Goal: Information Seeking & Learning: Learn about a topic

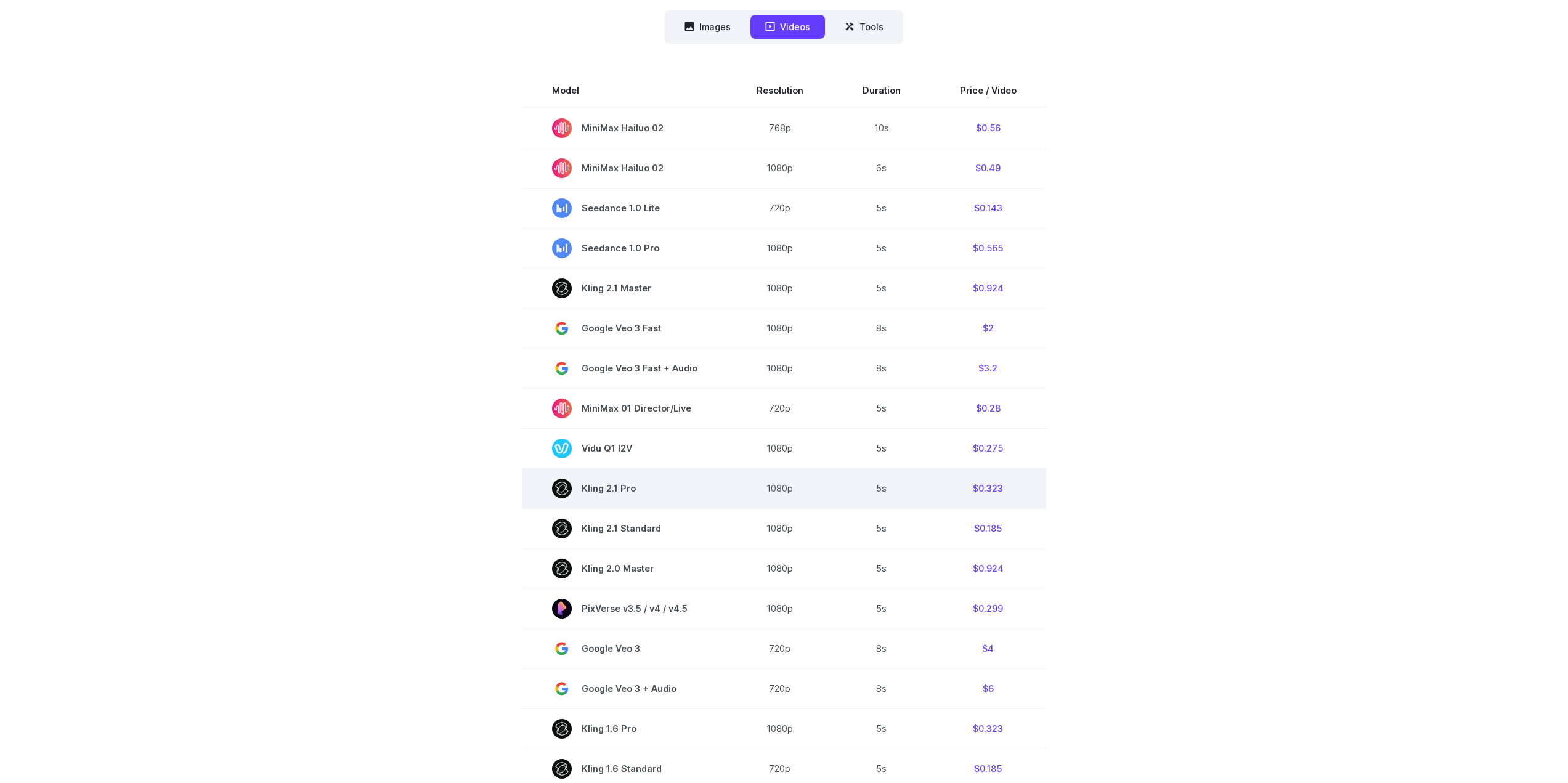
scroll to position [493, 0]
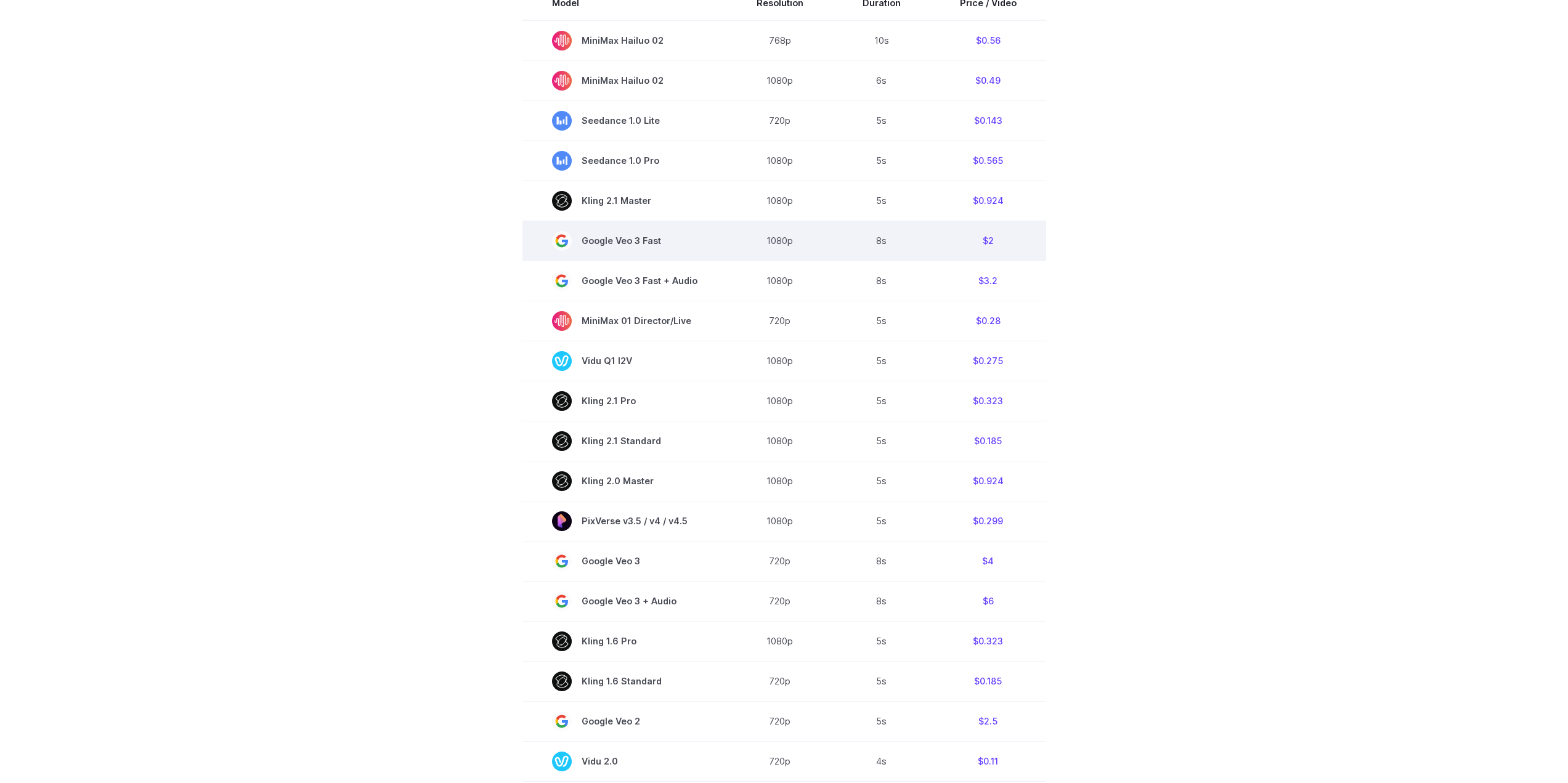
click at [642, 237] on span "Google Veo 3 Fast" at bounding box center [625, 241] width 145 height 20
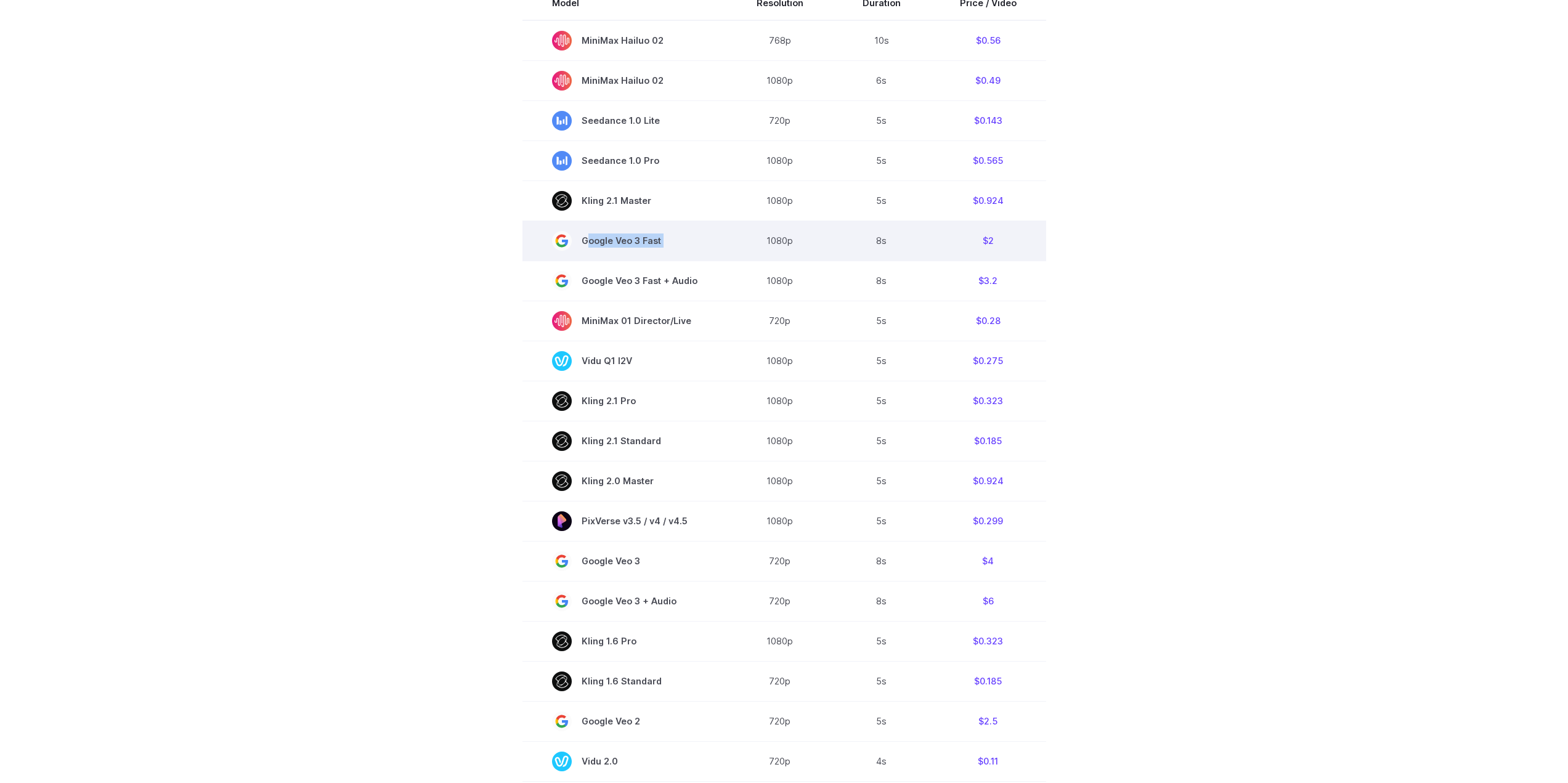
click at [642, 237] on span "Google Veo 3 Fast" at bounding box center [625, 241] width 145 height 20
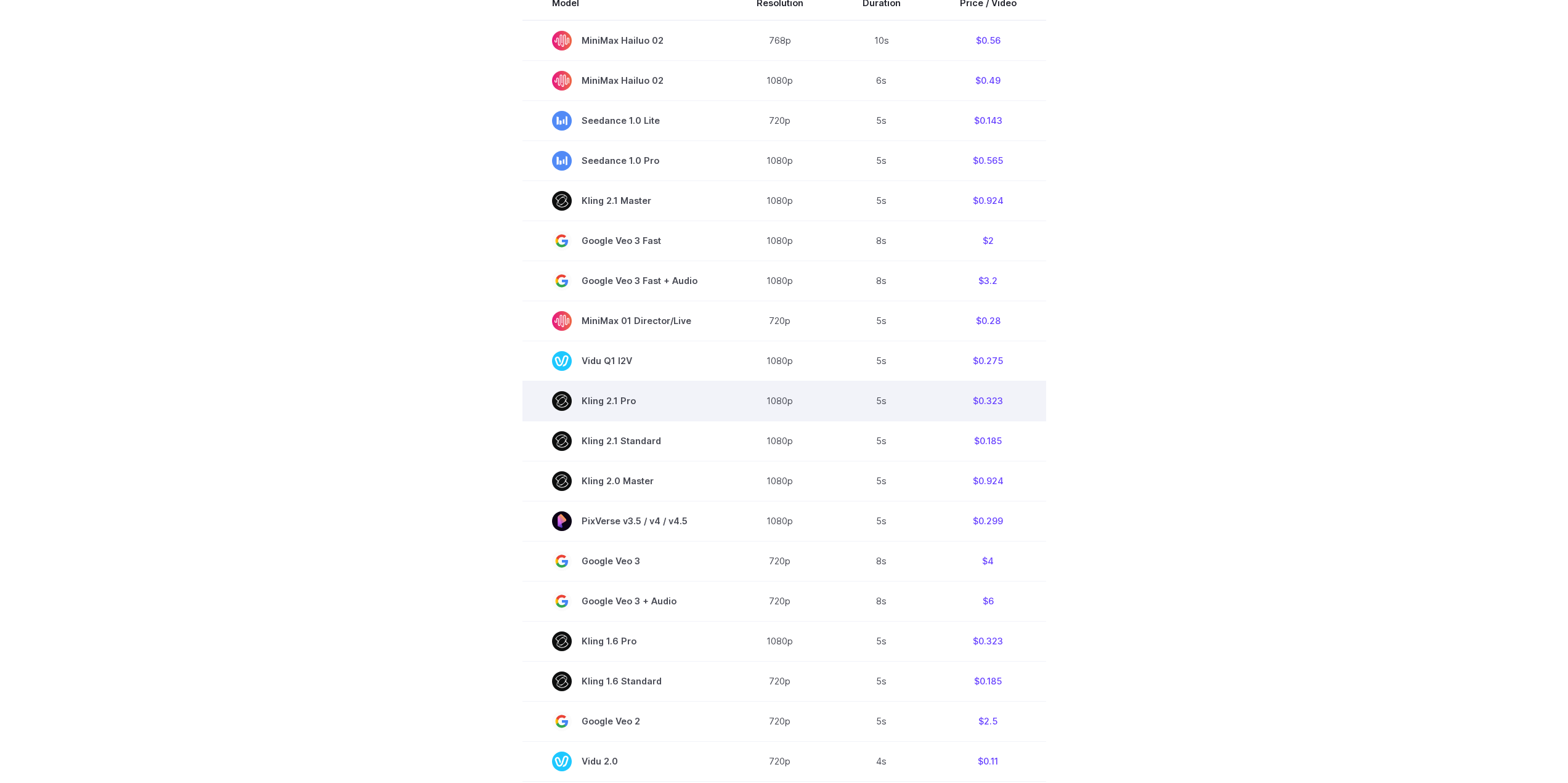
click at [630, 401] on span "Kling 2.1 Pro" at bounding box center [625, 402] width 145 height 20
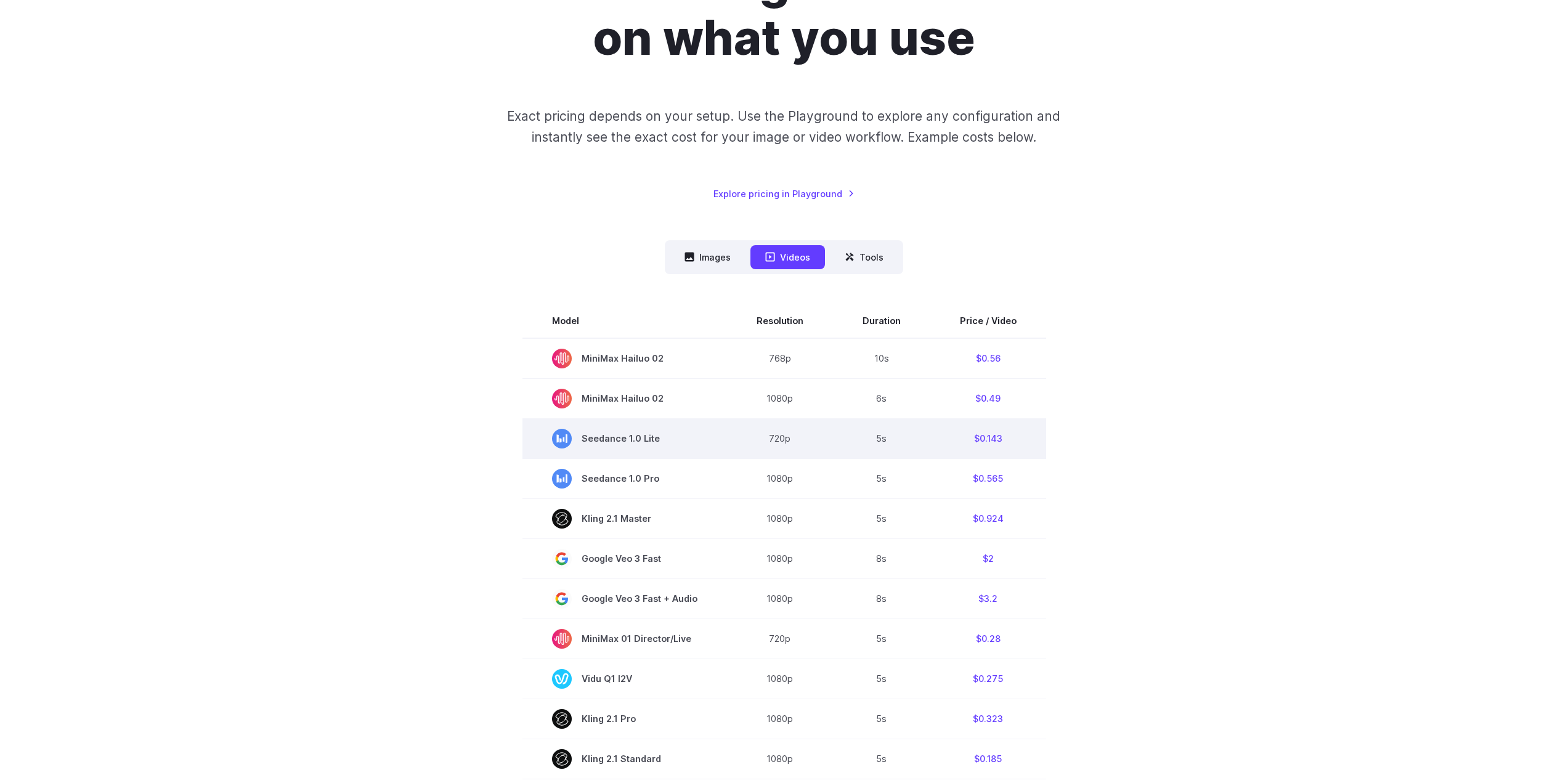
scroll to position [0, 0]
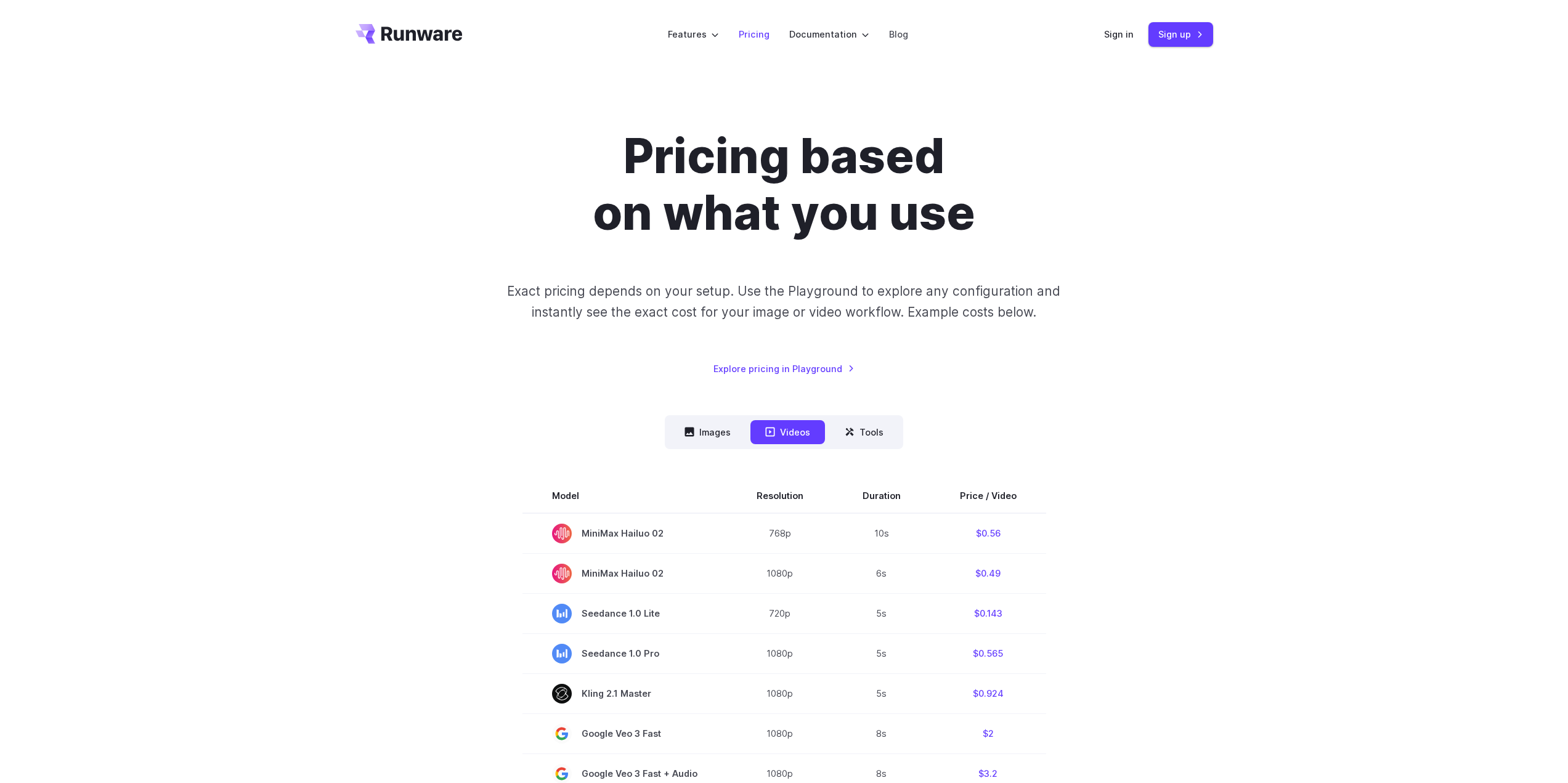
click at [756, 38] on link "Pricing" at bounding box center [754, 34] width 31 height 14
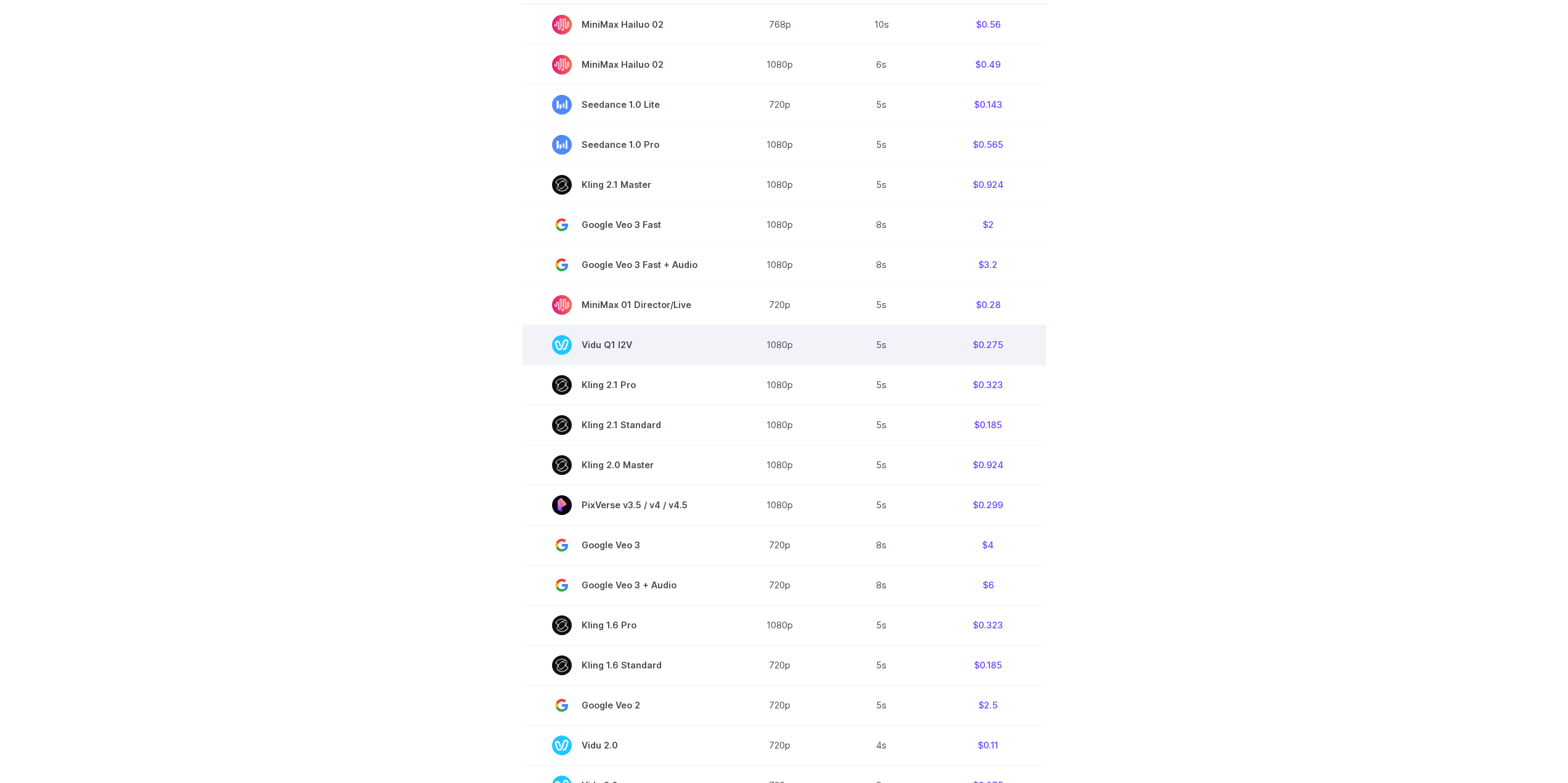
scroll to position [247, 0]
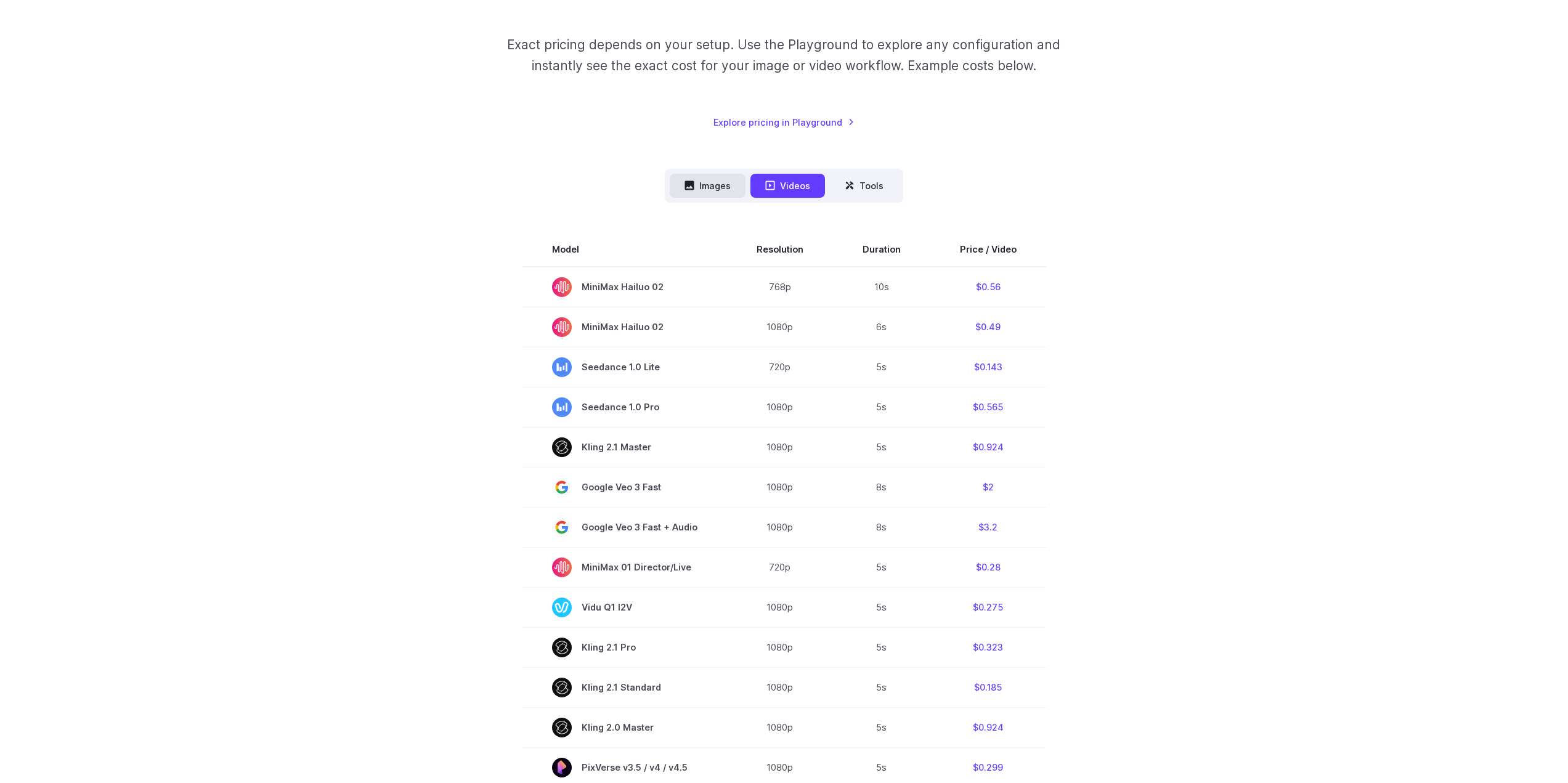
click at [716, 192] on button "Images" at bounding box center [708, 186] width 76 height 24
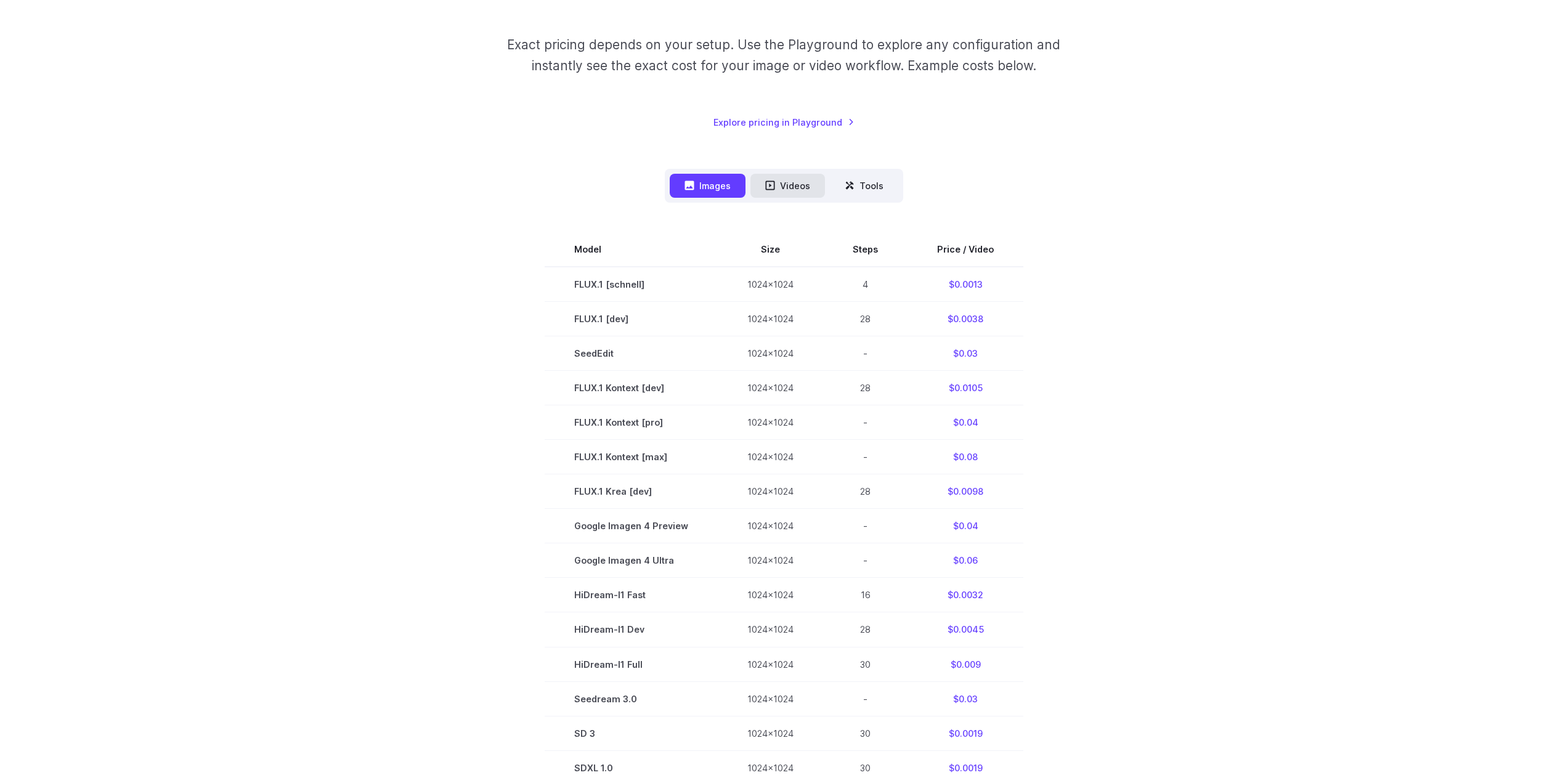
click at [798, 190] on button "Videos" at bounding box center [788, 186] width 75 height 24
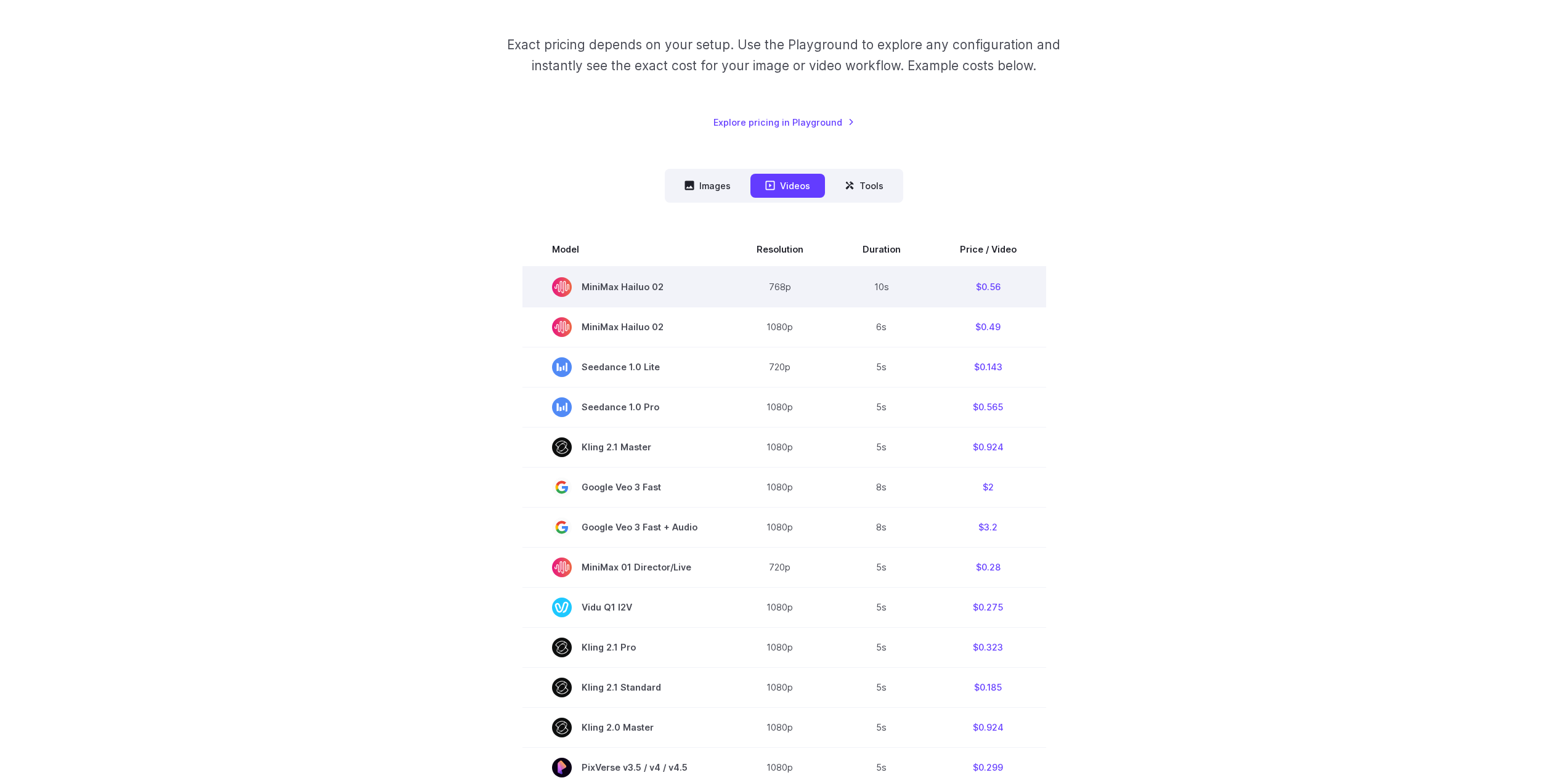
click at [639, 291] on span "MiniMax Hailuo 02" at bounding box center [625, 287] width 145 height 20
copy span "Hailuo"
click at [524, 200] on div "Images Videos Tools ****** ****** ***** Model Size Steps Price / Video FLUX.1 […" at bounding box center [784, 618] width 858 height 899
click at [848, 180] on button "Tools" at bounding box center [864, 186] width 69 height 24
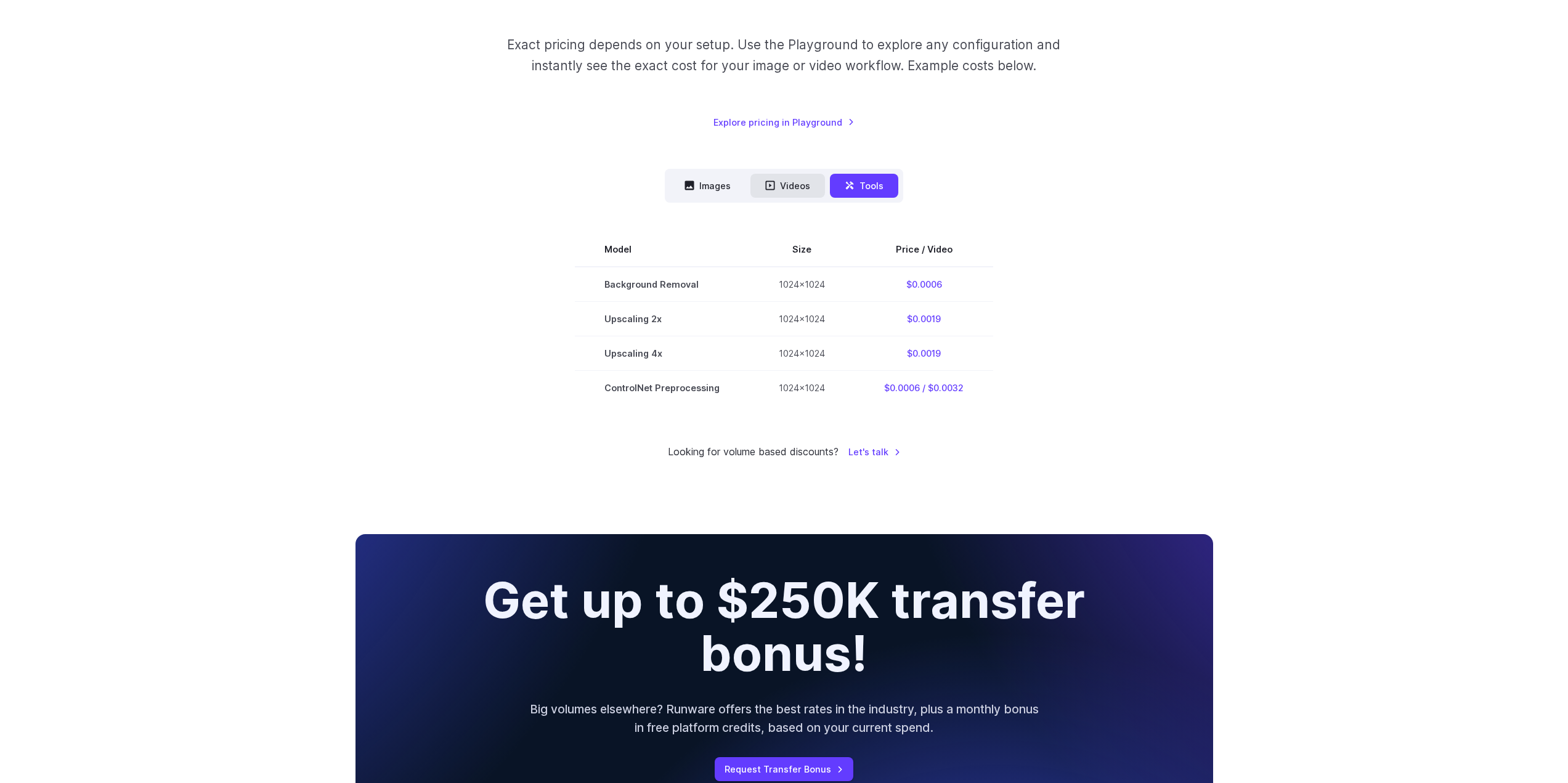
click at [793, 187] on button "Videos" at bounding box center [788, 186] width 75 height 24
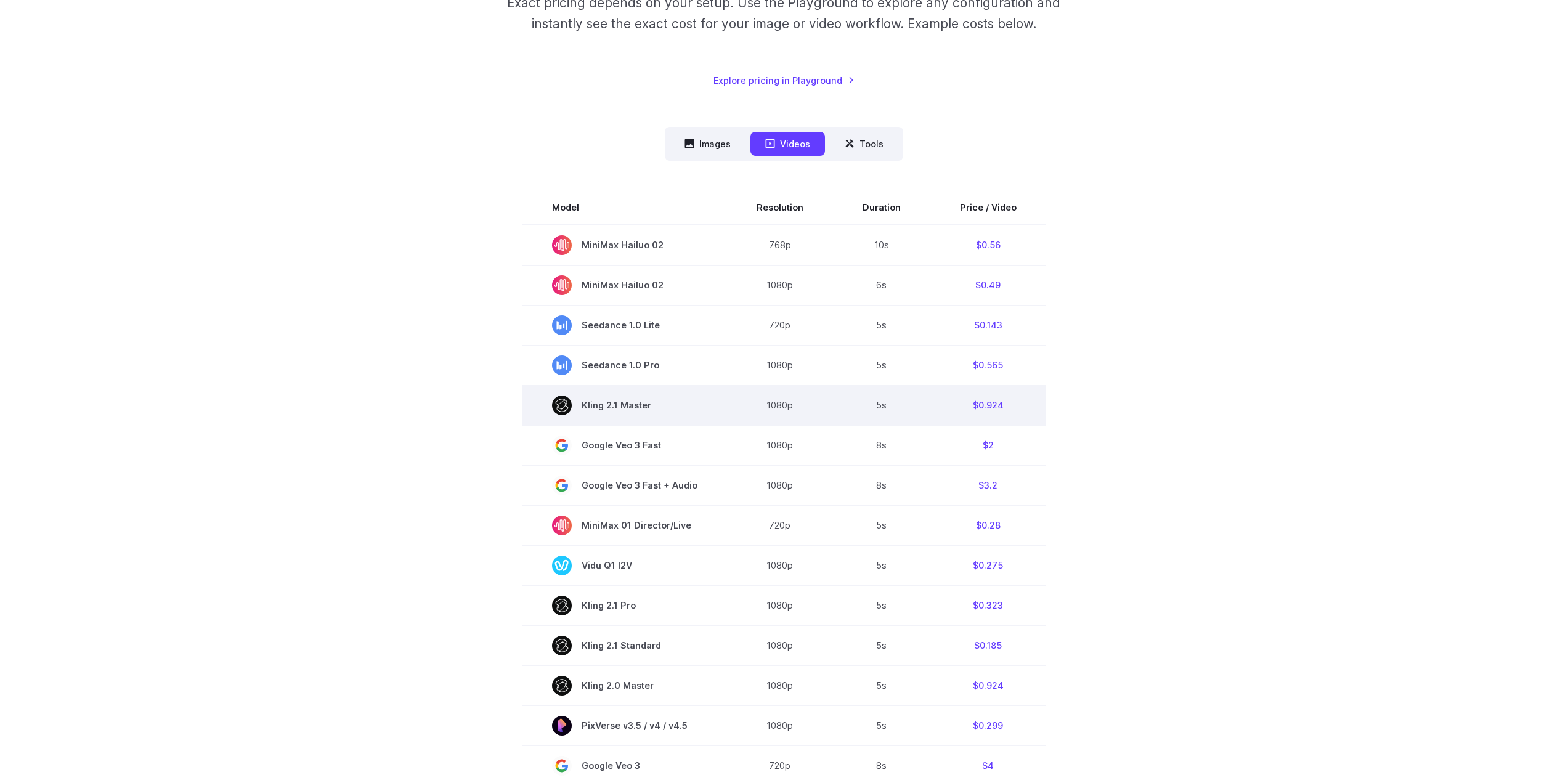
scroll to position [0, 0]
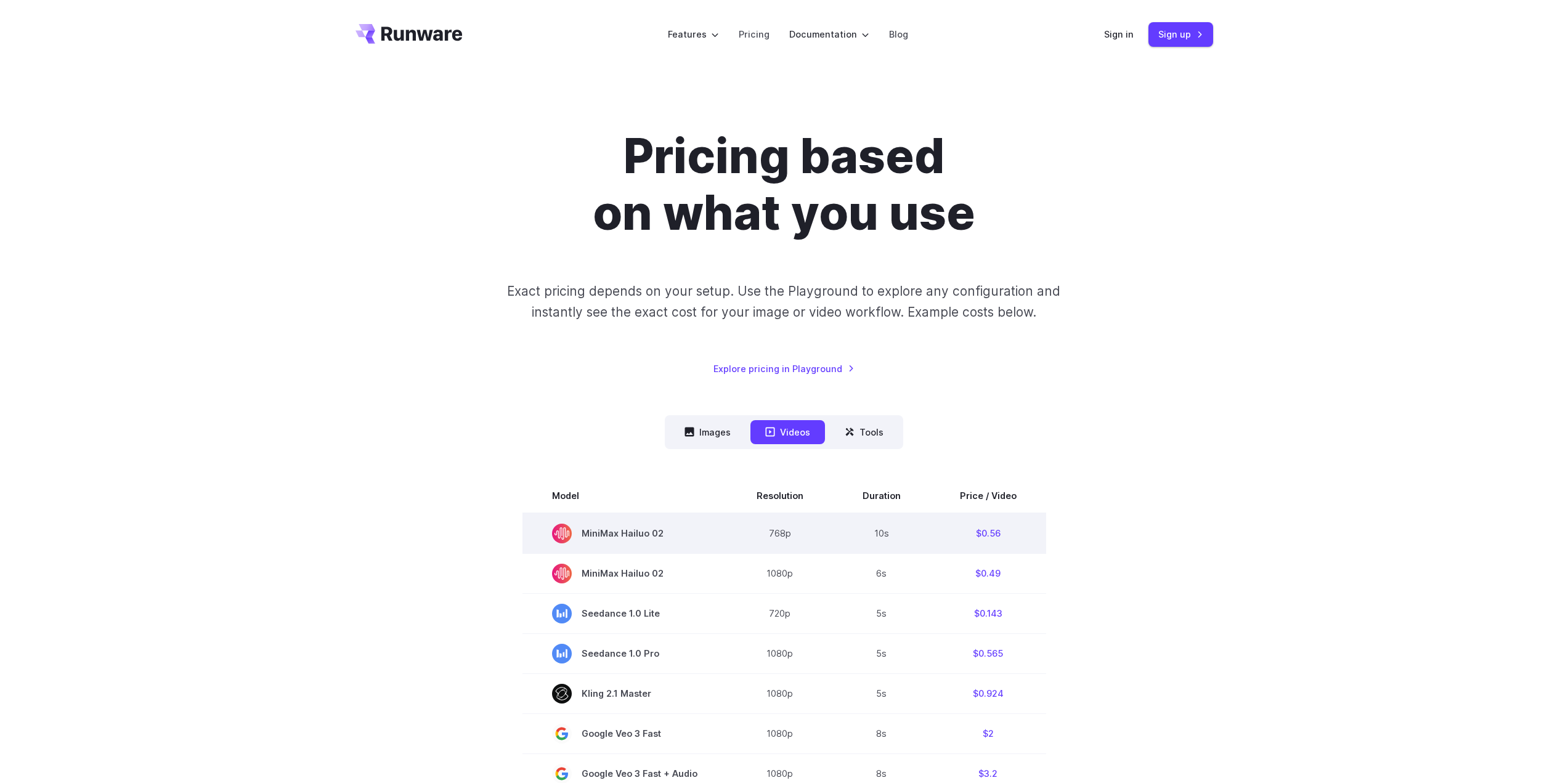
click at [622, 526] on span "MiniMax Hailuo 02" at bounding box center [625, 534] width 145 height 20
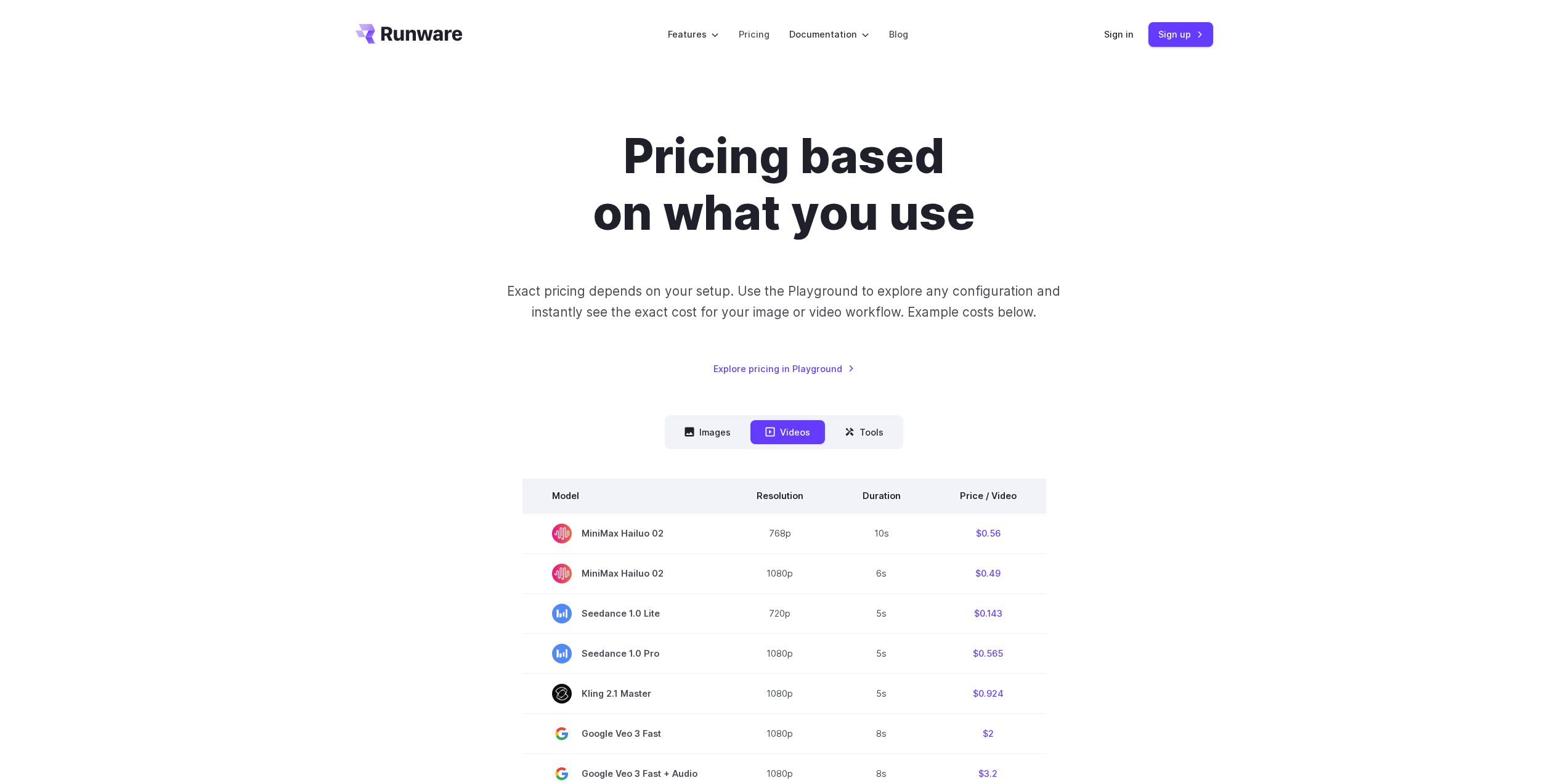
click at [658, 505] on th "Model" at bounding box center [624, 496] width 205 height 35
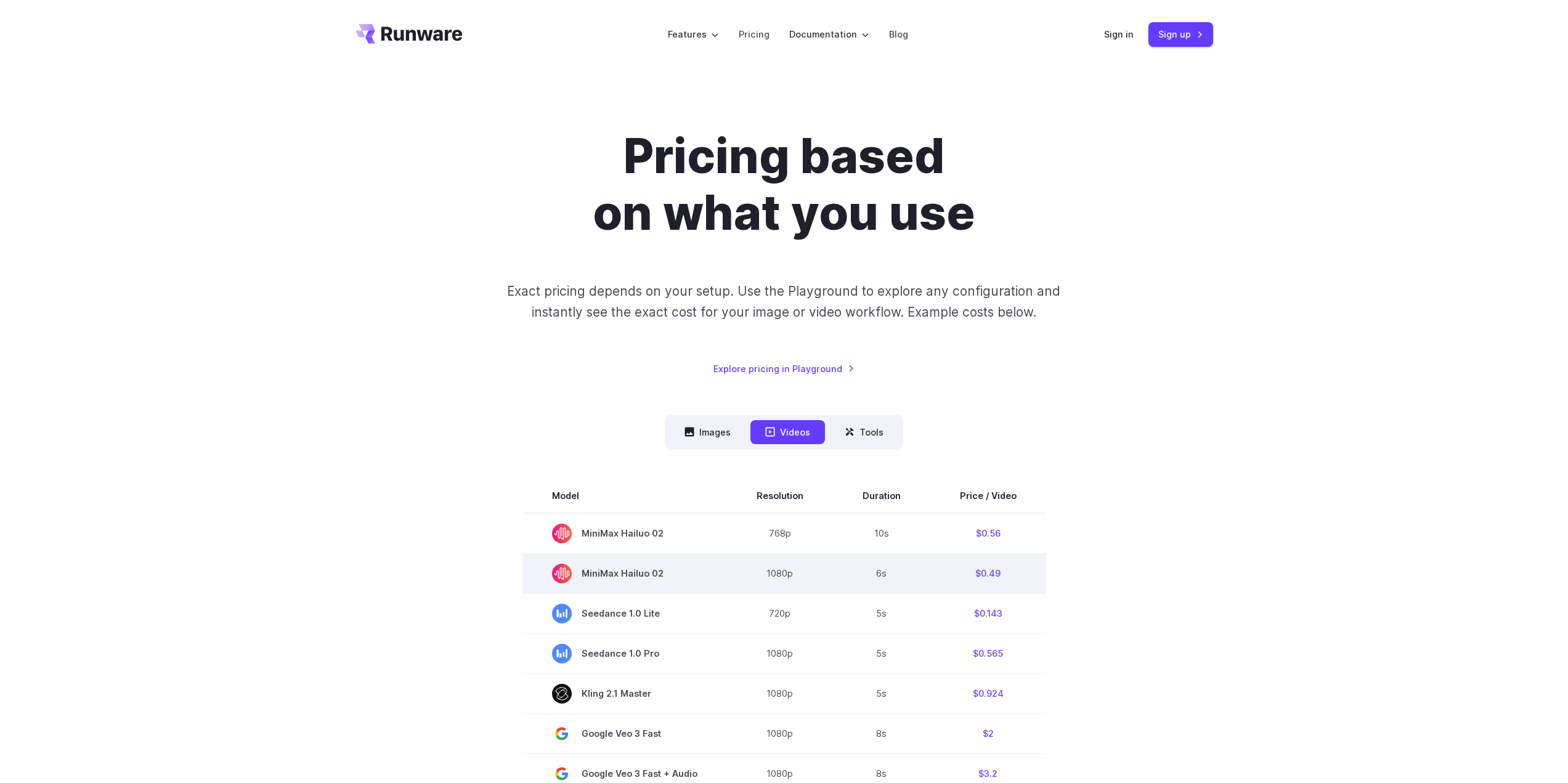
click at [643, 576] on span "MiniMax Hailuo 02" at bounding box center [625, 574] width 145 height 20
click at [642, 576] on span "MiniMax Hailuo 02" at bounding box center [625, 574] width 145 height 20
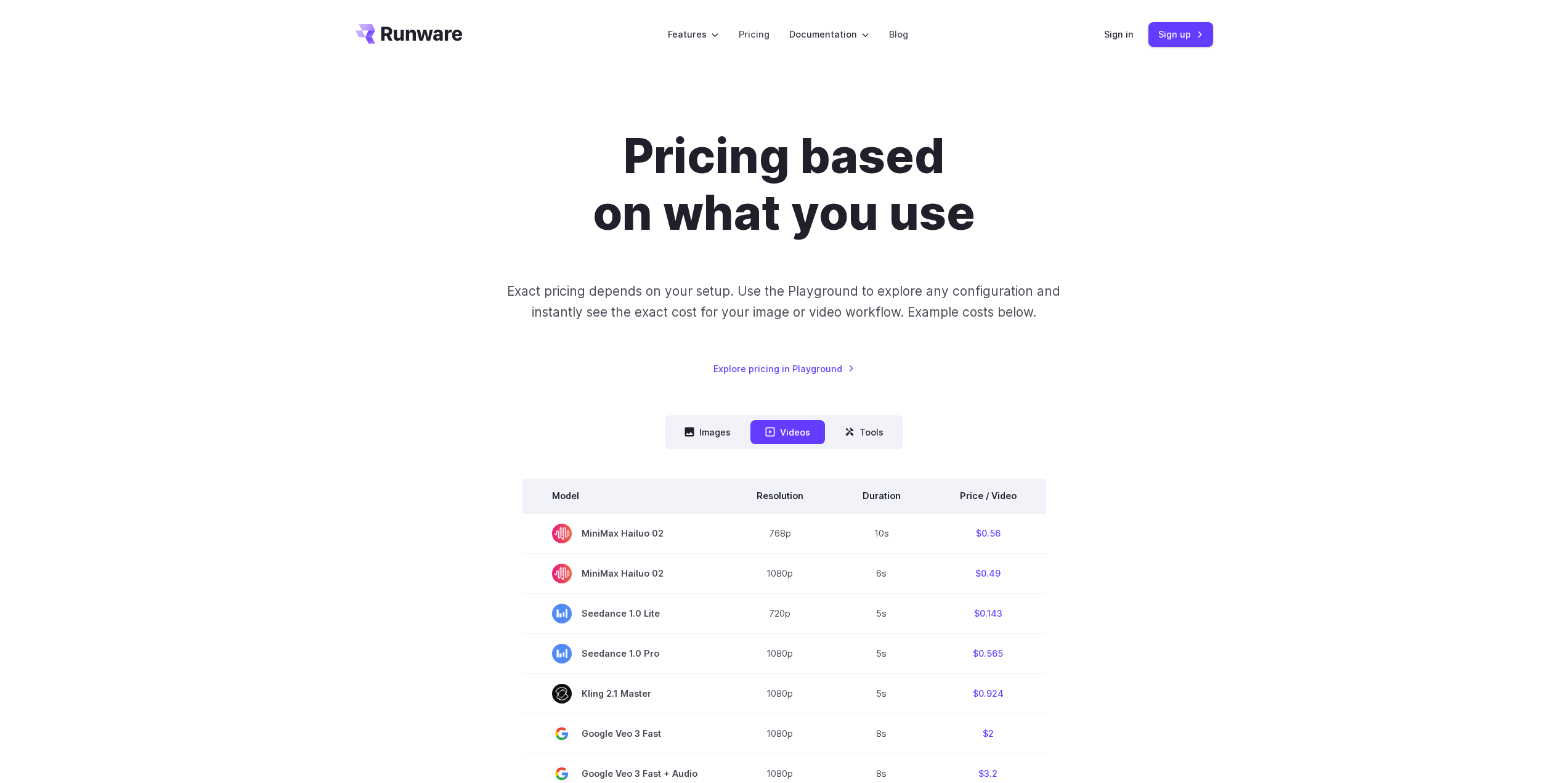
click at [600, 485] on th "Model" at bounding box center [624, 496] width 205 height 35
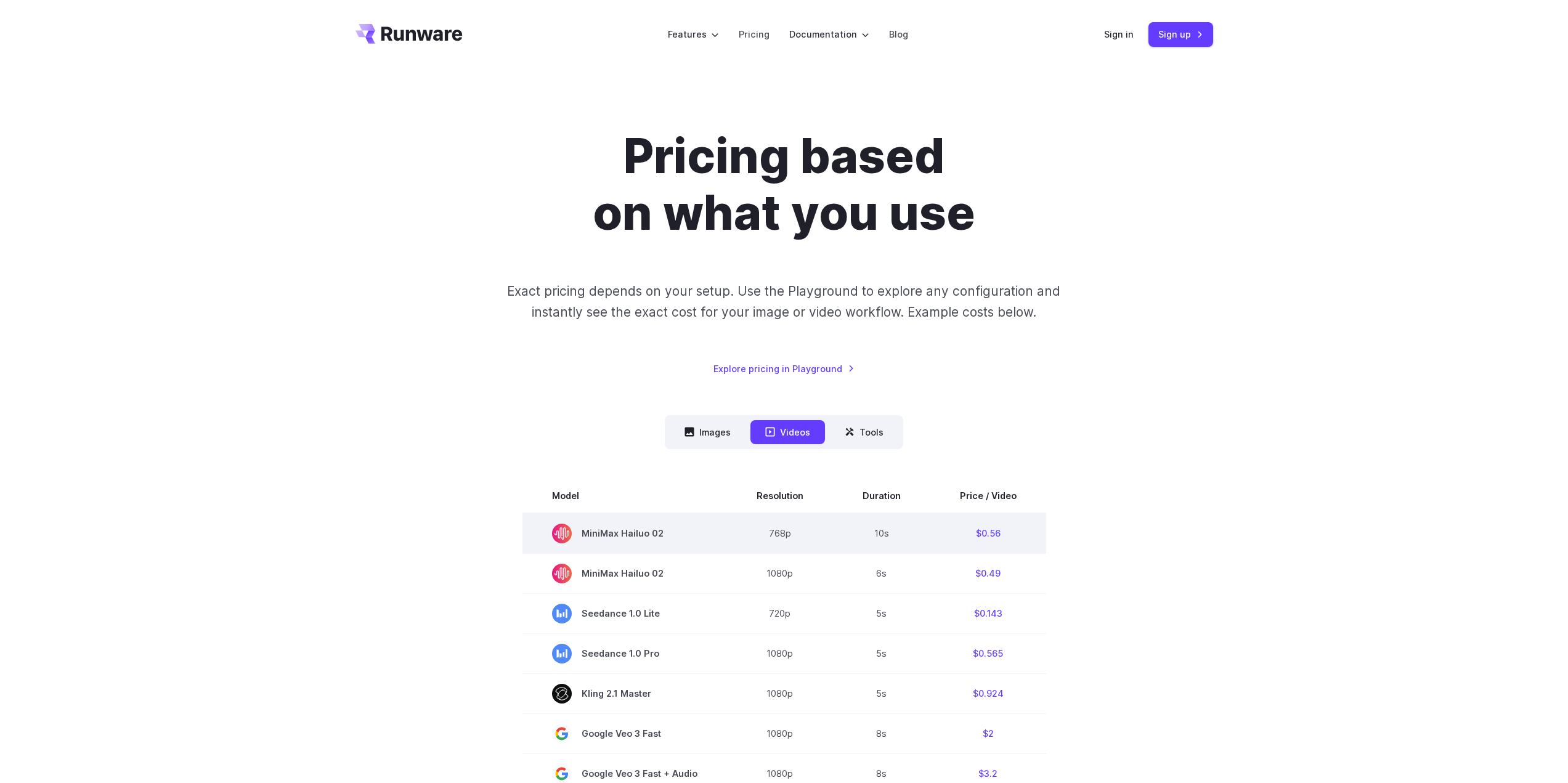
click at [824, 525] on td "768p" at bounding box center [780, 534] width 106 height 41
click at [824, 526] on td "768p" at bounding box center [780, 534] width 106 height 41
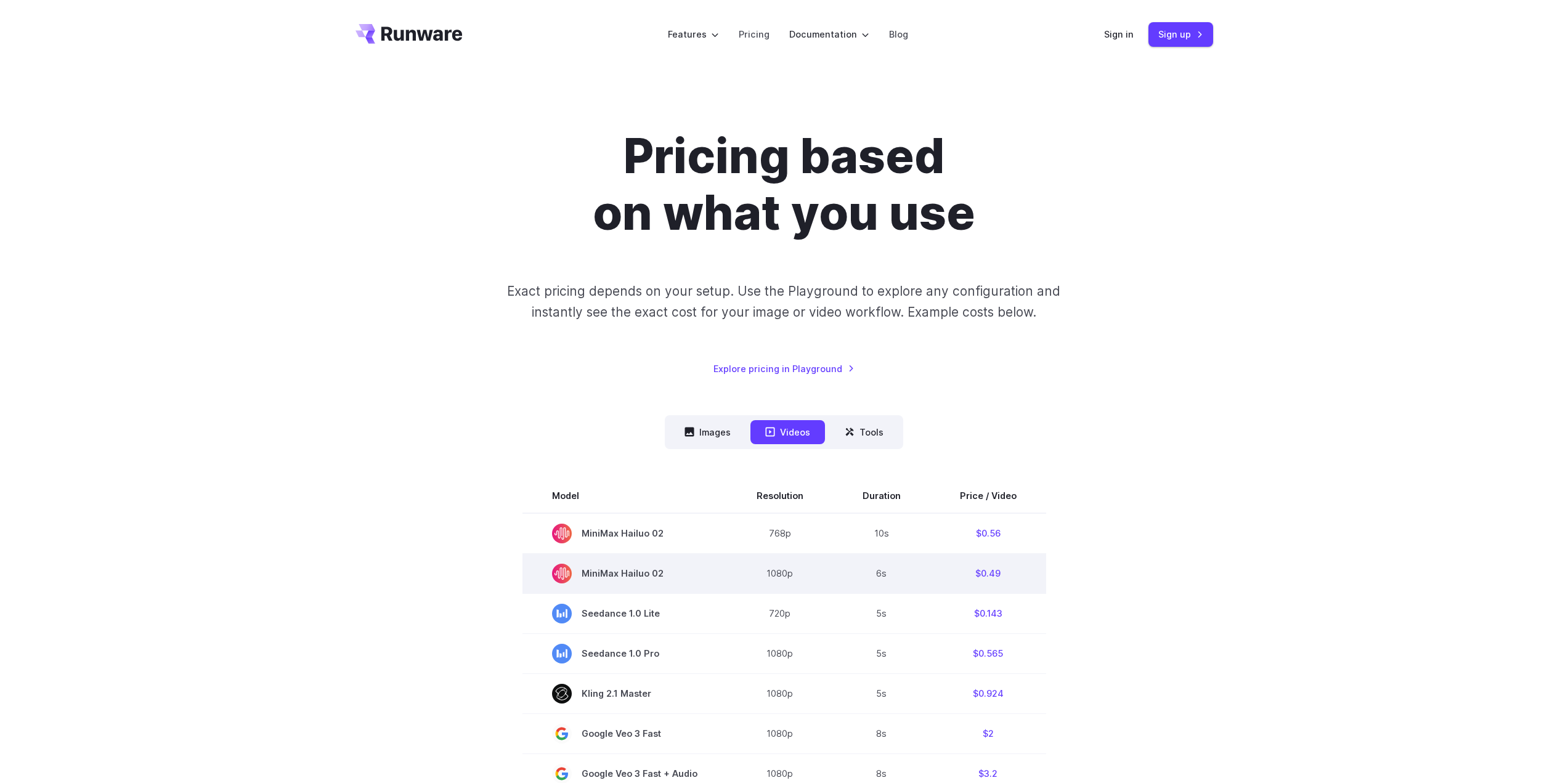
drag, startPoint x: 862, startPoint y: 566, endPoint x: 873, endPoint y: 572, distance: 12.5
click at [862, 567] on td "6s" at bounding box center [882, 574] width 97 height 40
click at [874, 572] on td "6s" at bounding box center [882, 574] width 97 height 40
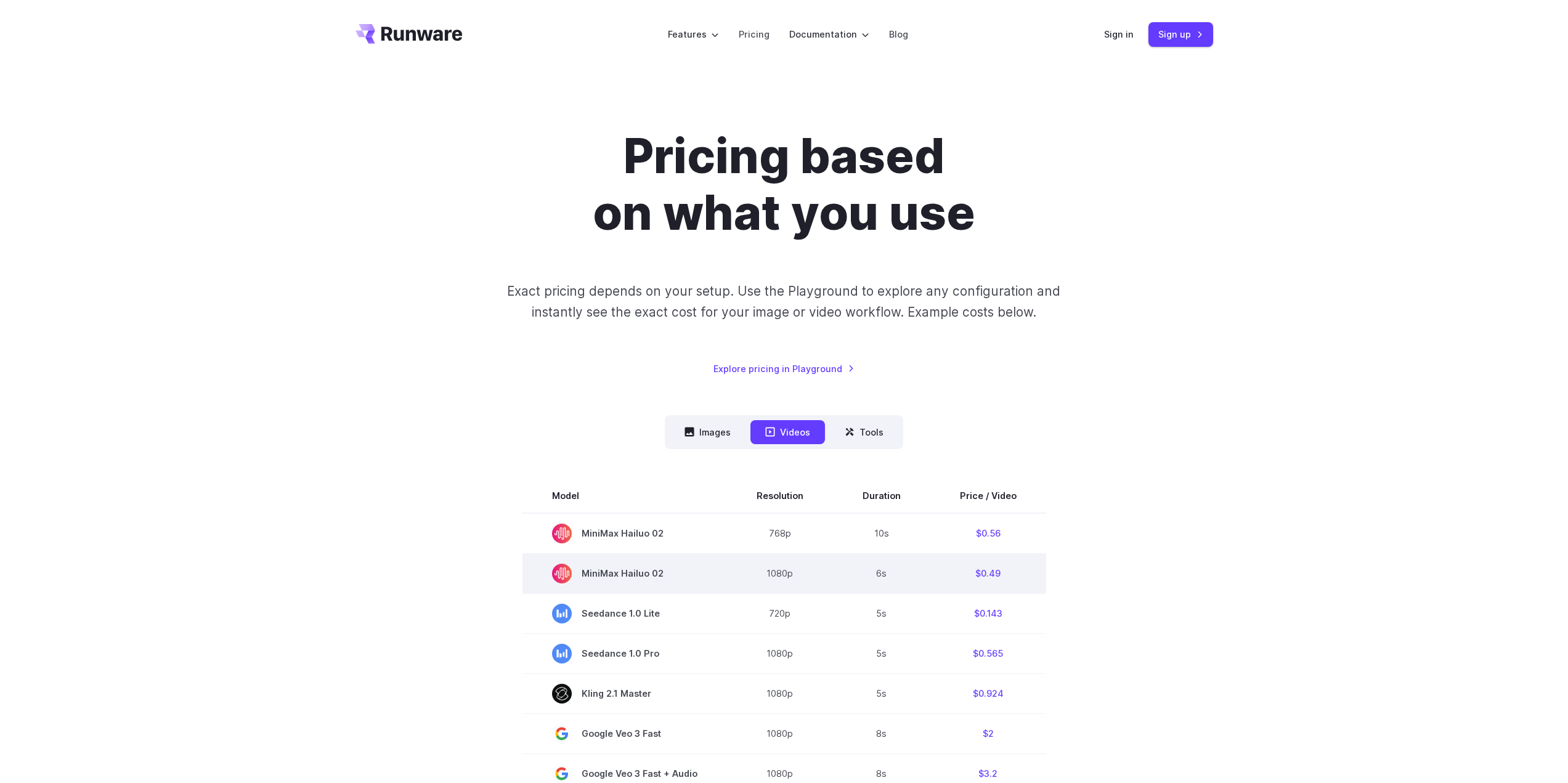
click at [989, 572] on td "$0.49" at bounding box center [988, 574] width 116 height 40
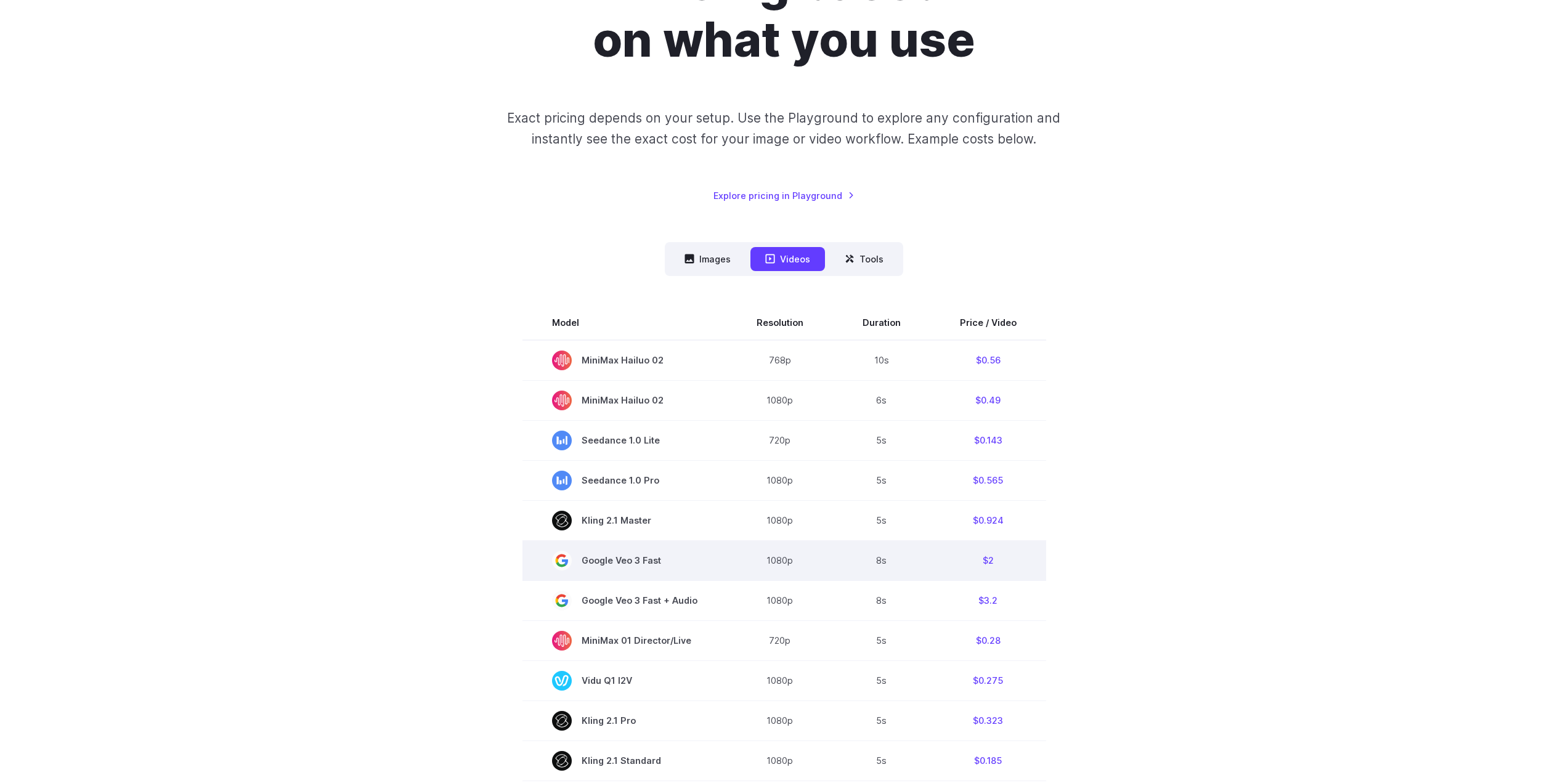
scroll to position [247, 0]
